Goal: Task Accomplishment & Management: Use online tool/utility

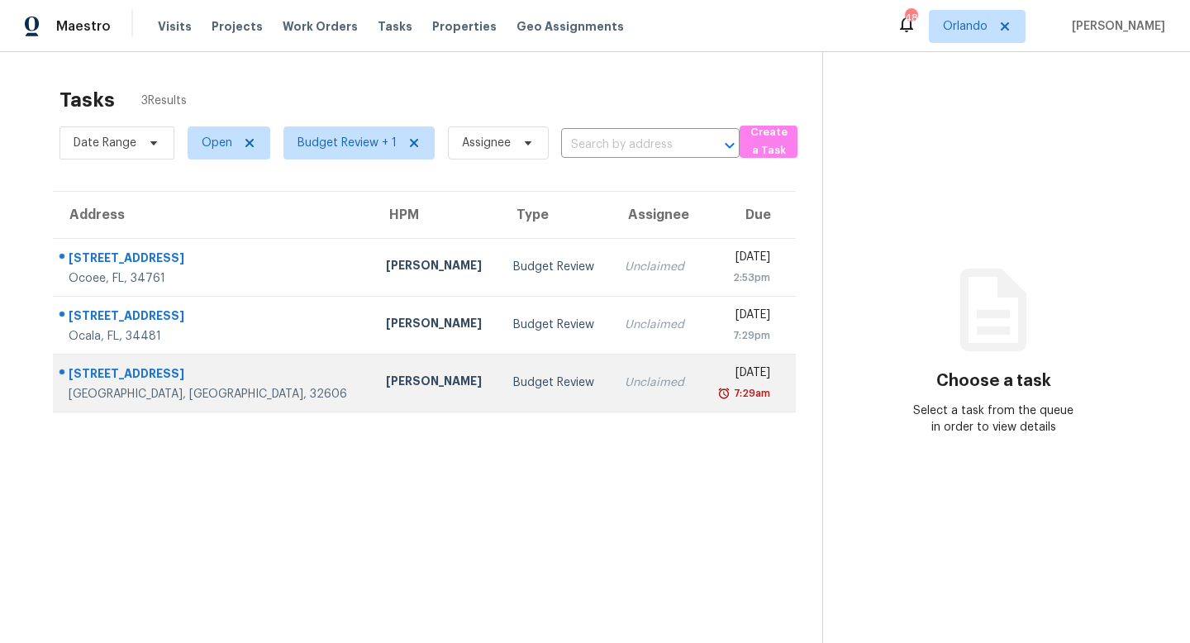
click at [513, 388] on div "Budget Review" at bounding box center [555, 382] width 85 height 17
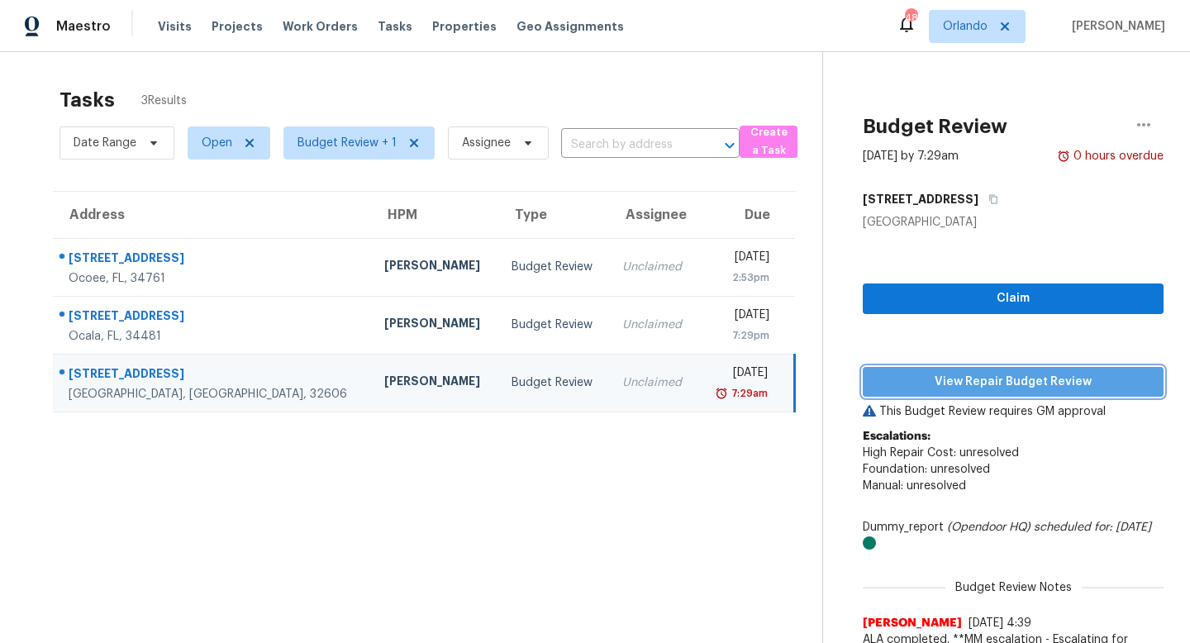
click at [990, 383] on span "View Repair Budget Review" at bounding box center [1013, 382] width 274 height 21
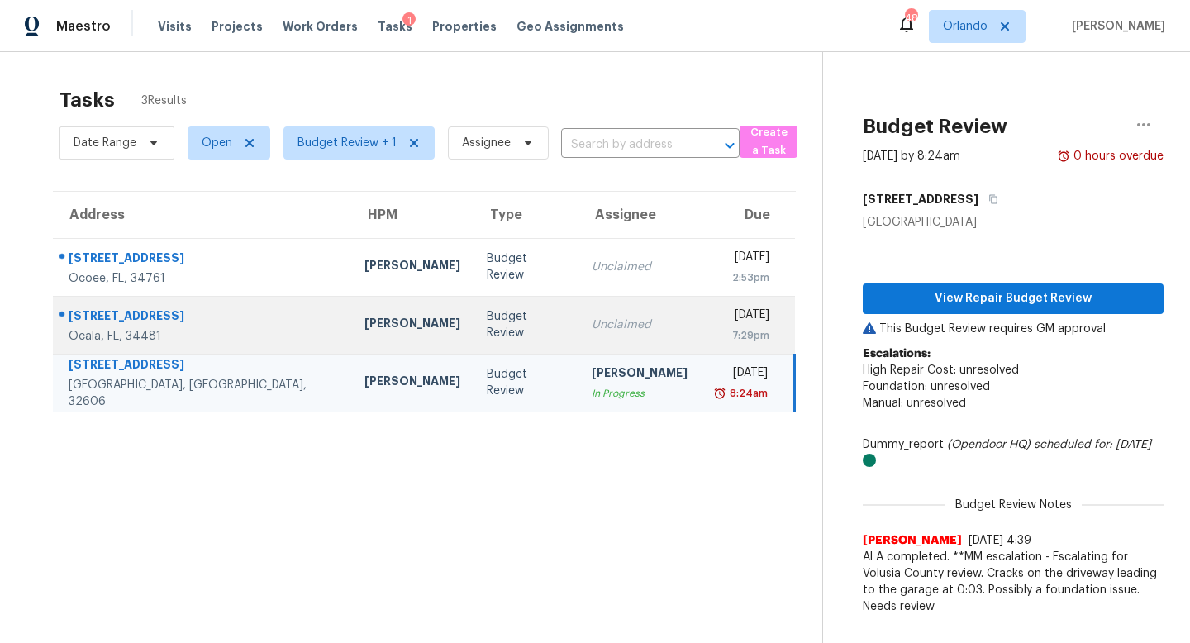
click at [592, 321] on div "Unclaimed" at bounding box center [640, 324] width 96 height 17
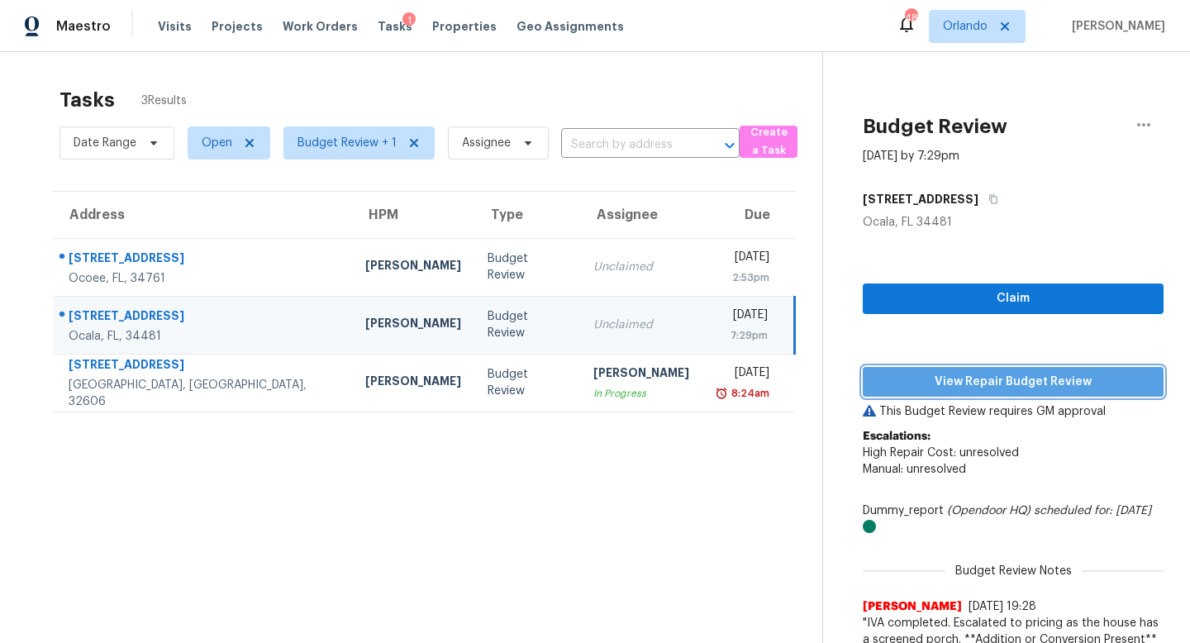
click at [982, 385] on span "View Repair Budget Review" at bounding box center [1013, 382] width 274 height 21
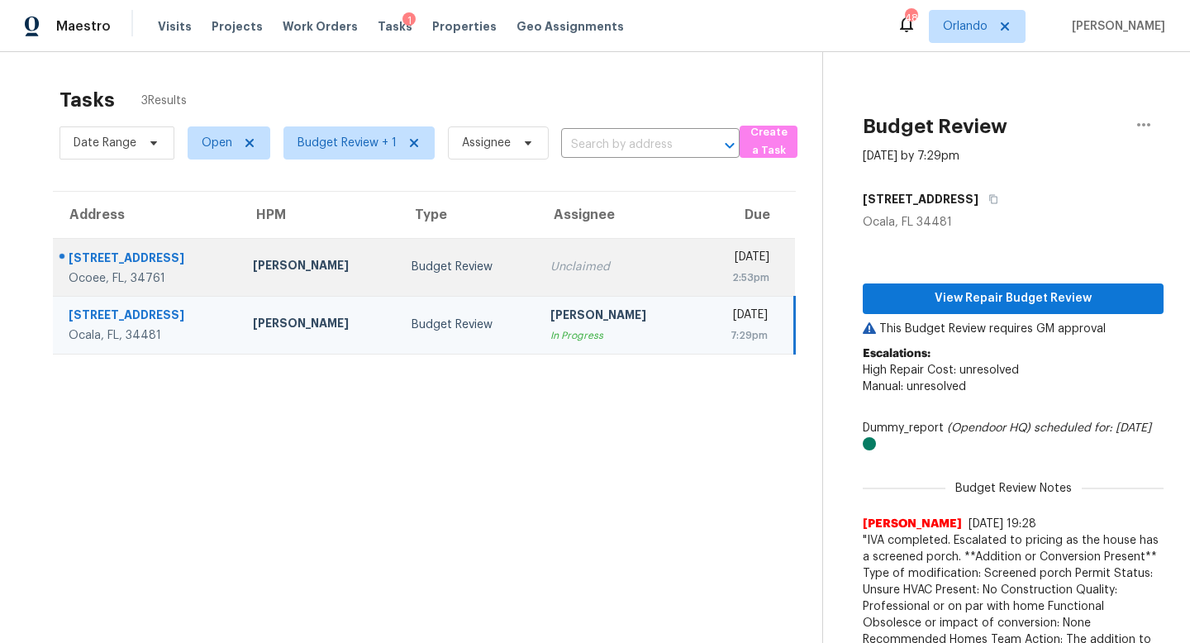
click at [550, 269] on div "Unclaimed" at bounding box center [615, 267] width 131 height 17
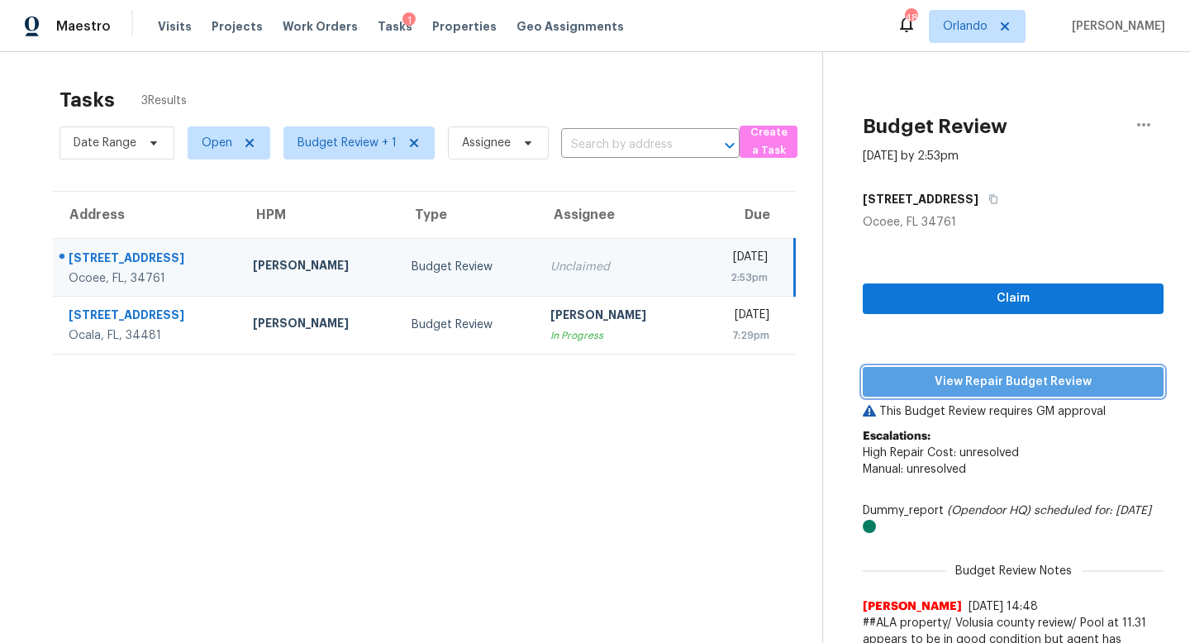
click at [969, 381] on span "View Repair Budget Review" at bounding box center [1013, 382] width 274 height 21
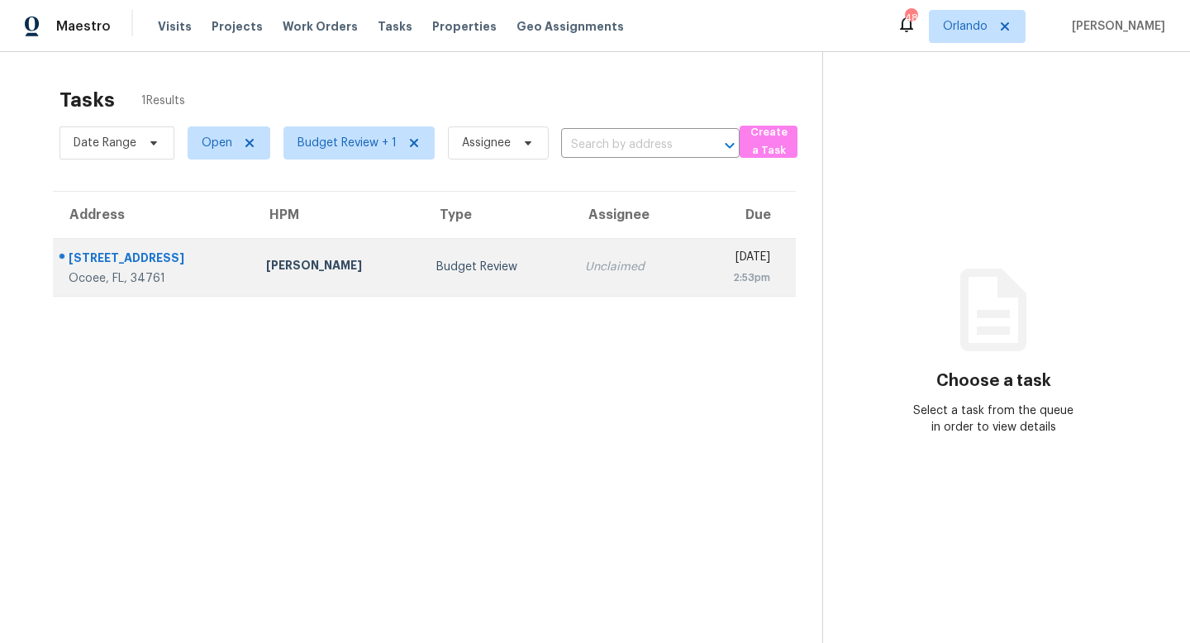
click at [436, 269] on div "Budget Review" at bounding box center [497, 267] width 122 height 17
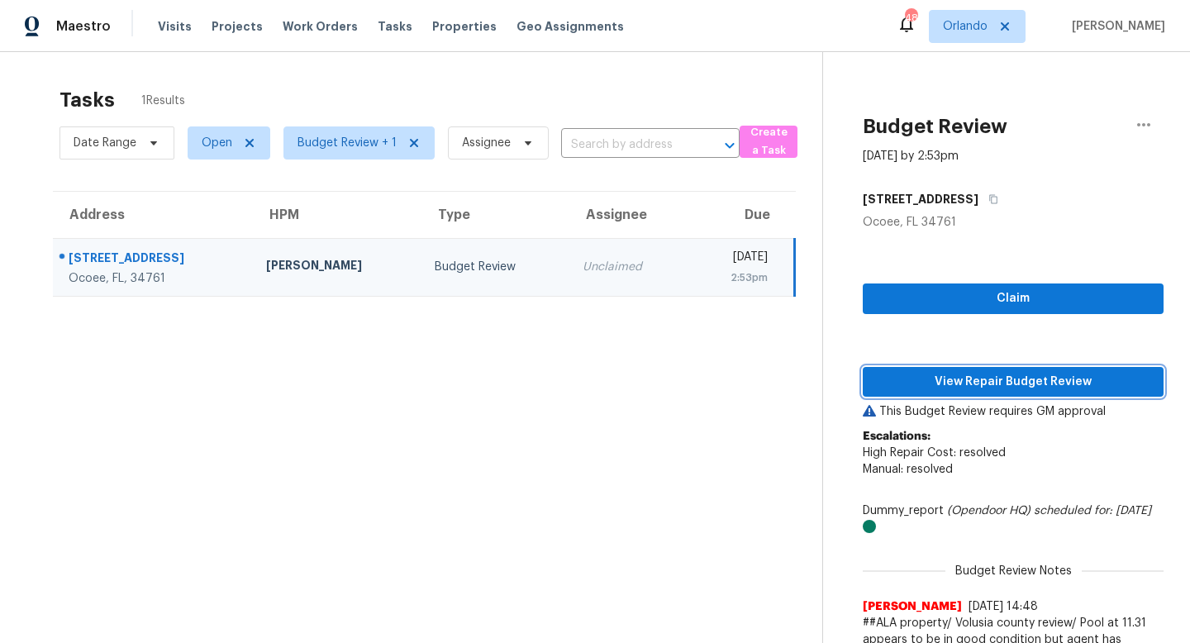
click at [1018, 378] on span "View Repair Budget Review" at bounding box center [1013, 382] width 274 height 21
